Goal: Task Accomplishment & Management: Use online tool/utility

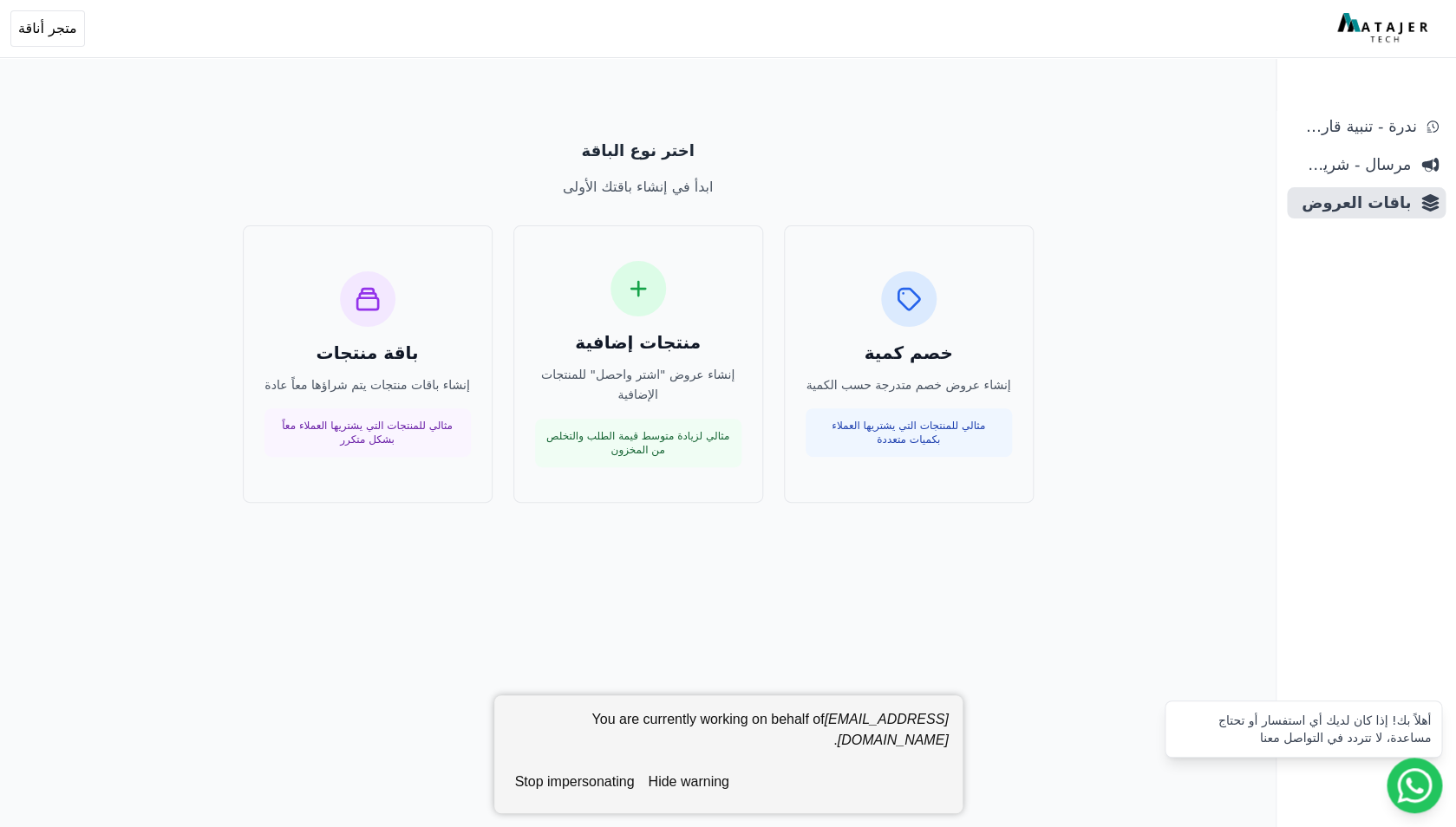
click at [614, 783] on button "stop impersonating" at bounding box center [574, 782] width 133 height 35
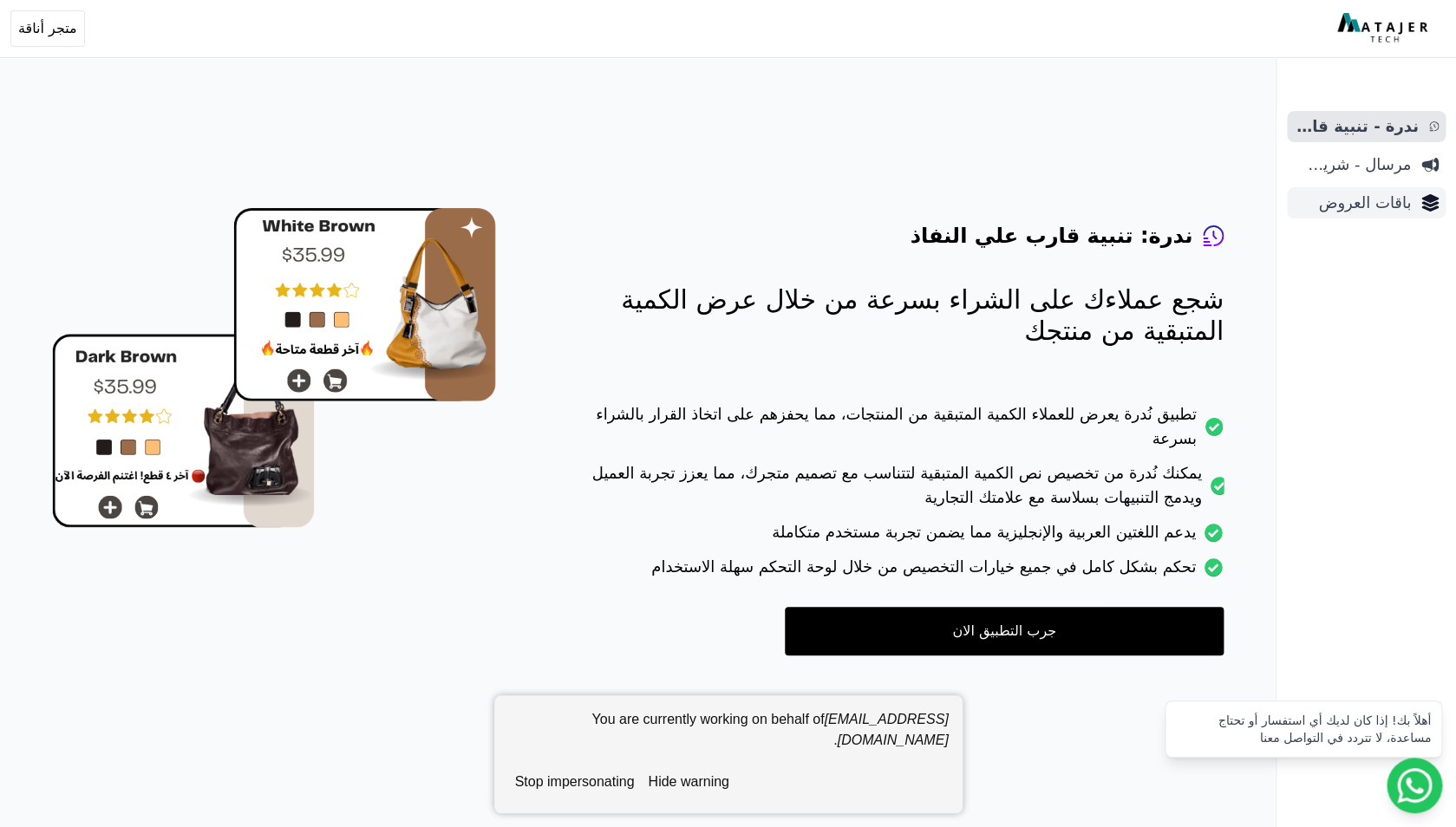
click at [1368, 210] on span "باقات العروض" at bounding box center [1352, 202] width 117 height 24
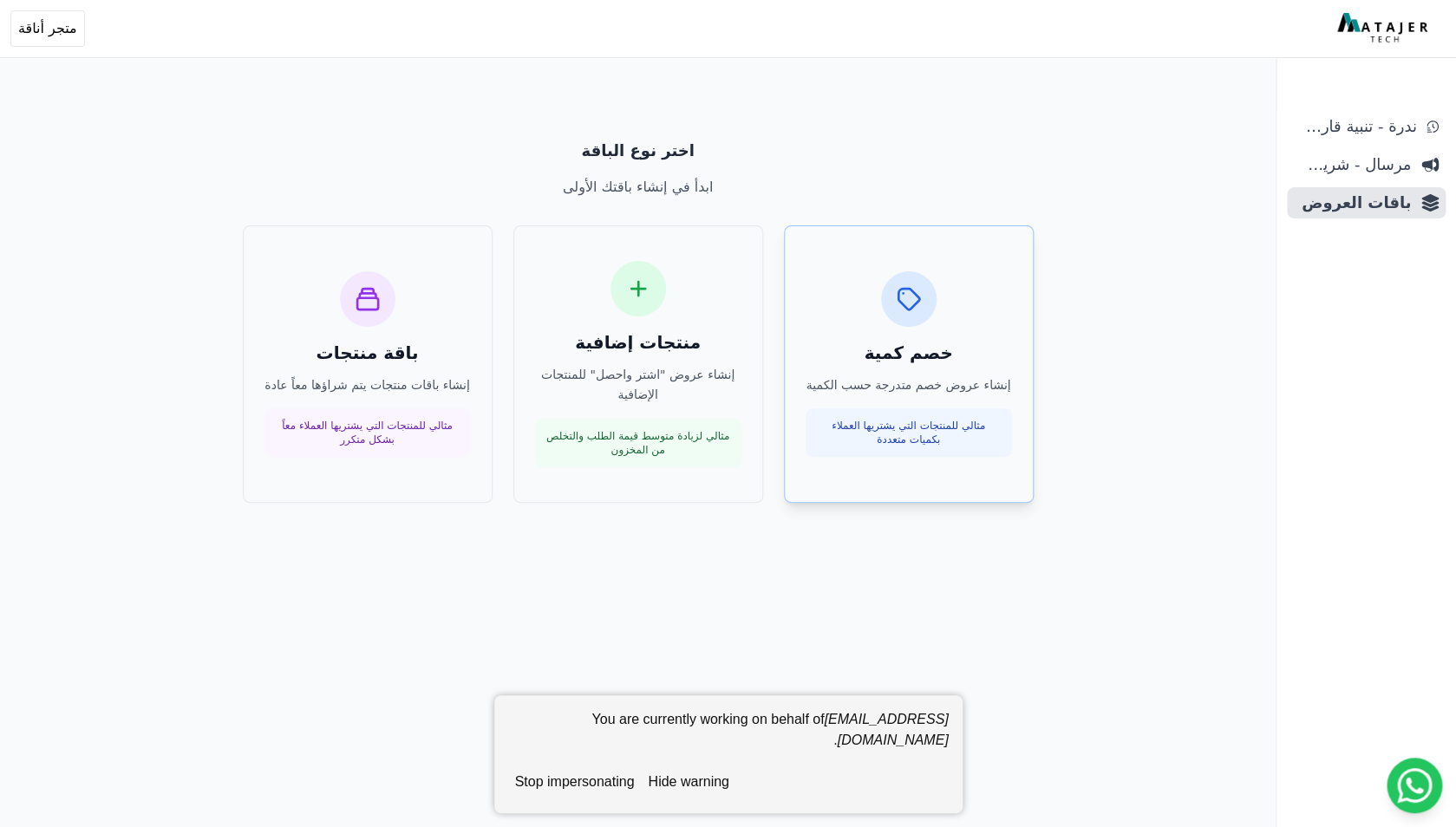
click at [919, 370] on div "خصم كمية إنشاء عروض خصم متدرجة حسب الكمية مثالي للمنتجات التي يشتريها العملاء ب…" at bounding box center [909, 364] width 206 height 187
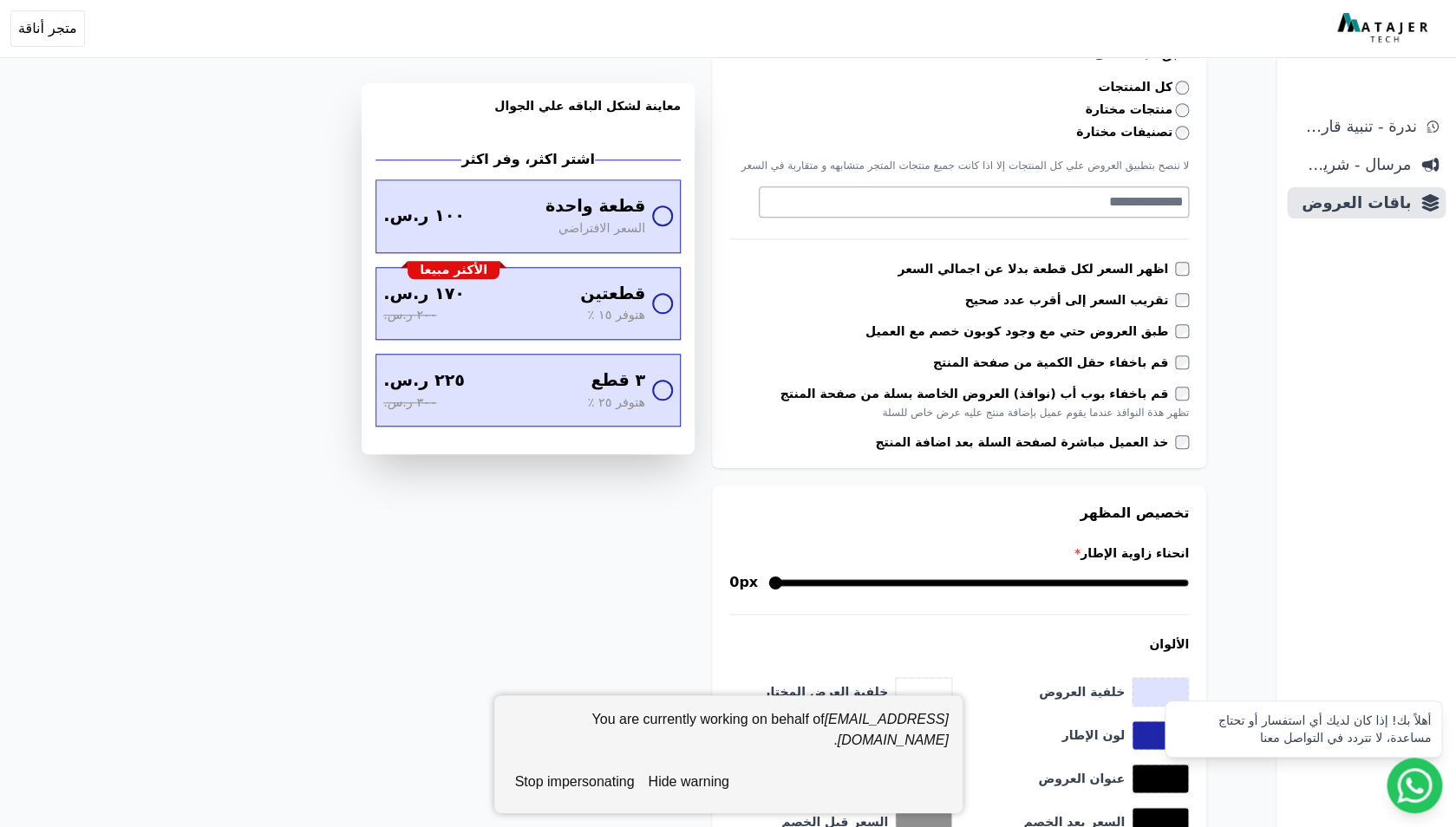
scroll to position [593, 0]
